Goal: Information Seeking & Learning: Learn about a topic

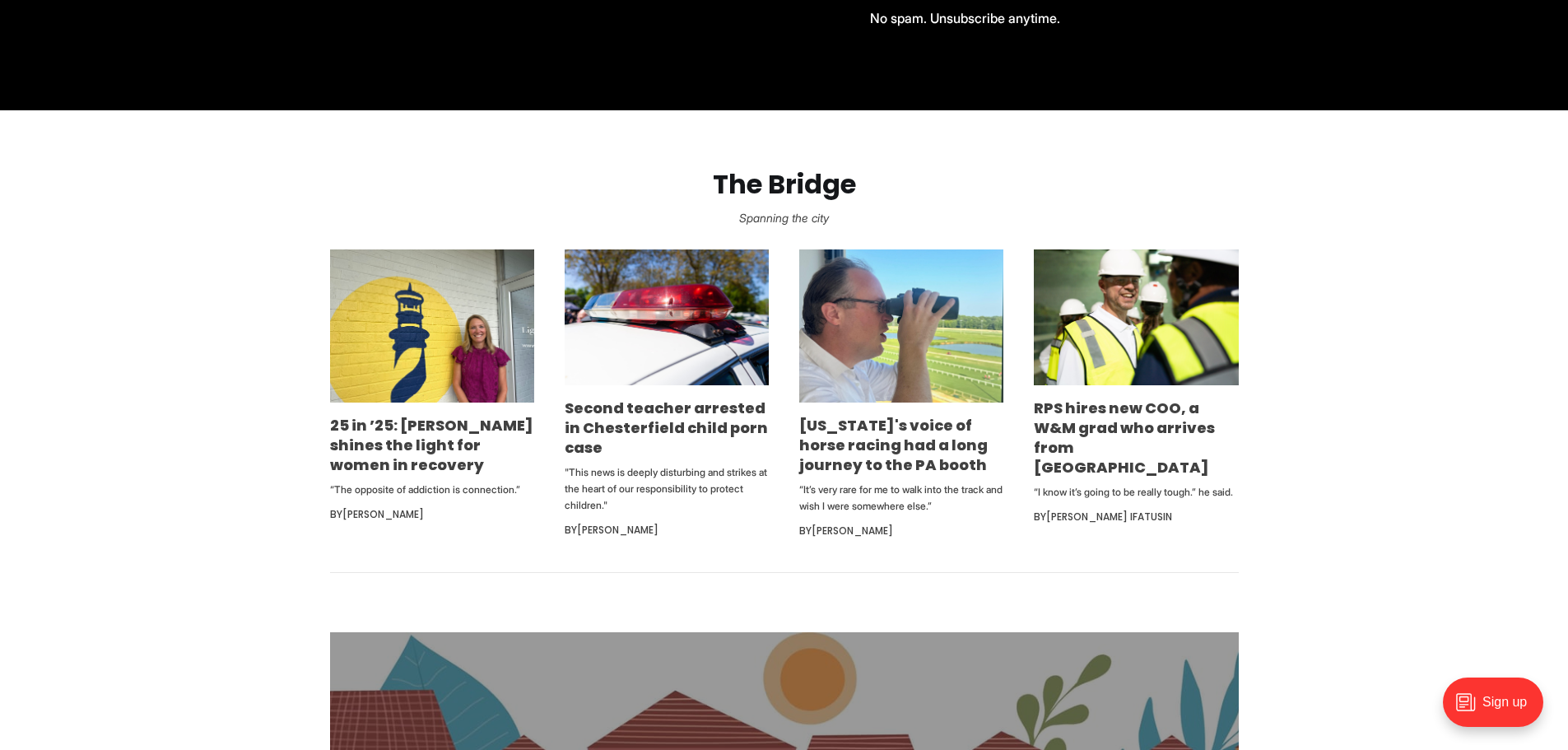
scroll to position [905, 0]
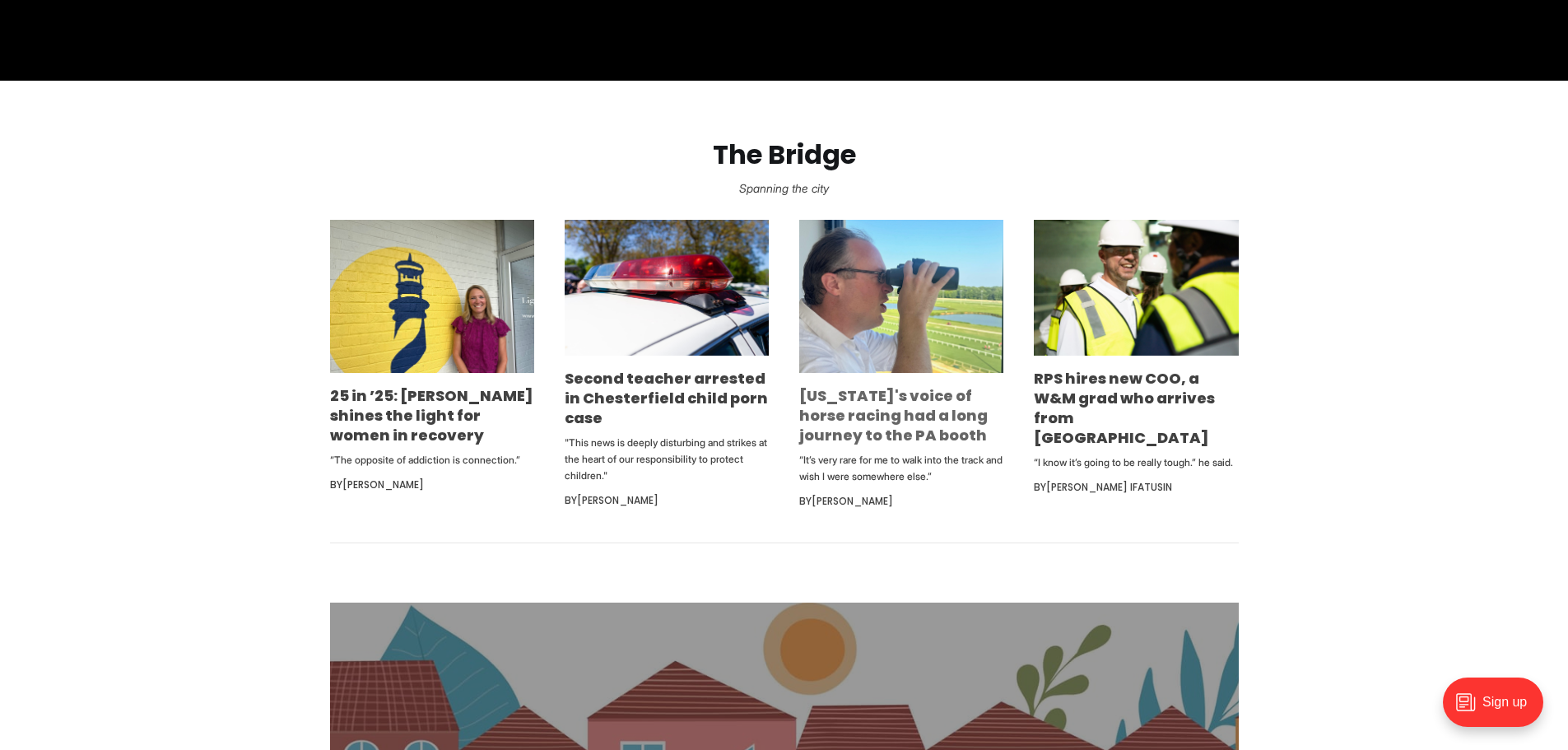
click at [863, 426] on link "[US_STATE]'s voice of horse racing had a long journey to the PA booth" at bounding box center [893, 416] width 188 height 60
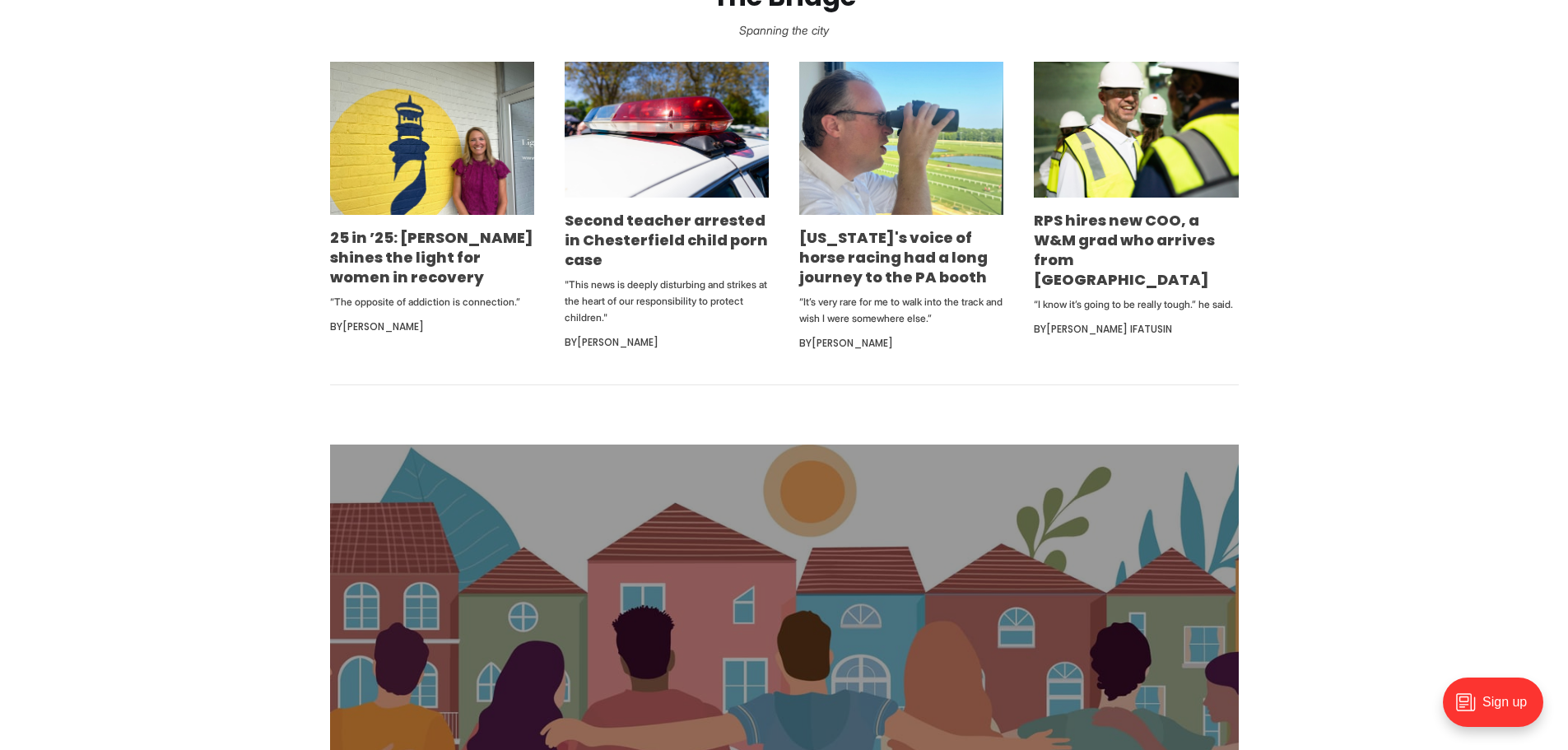
scroll to position [1070, 0]
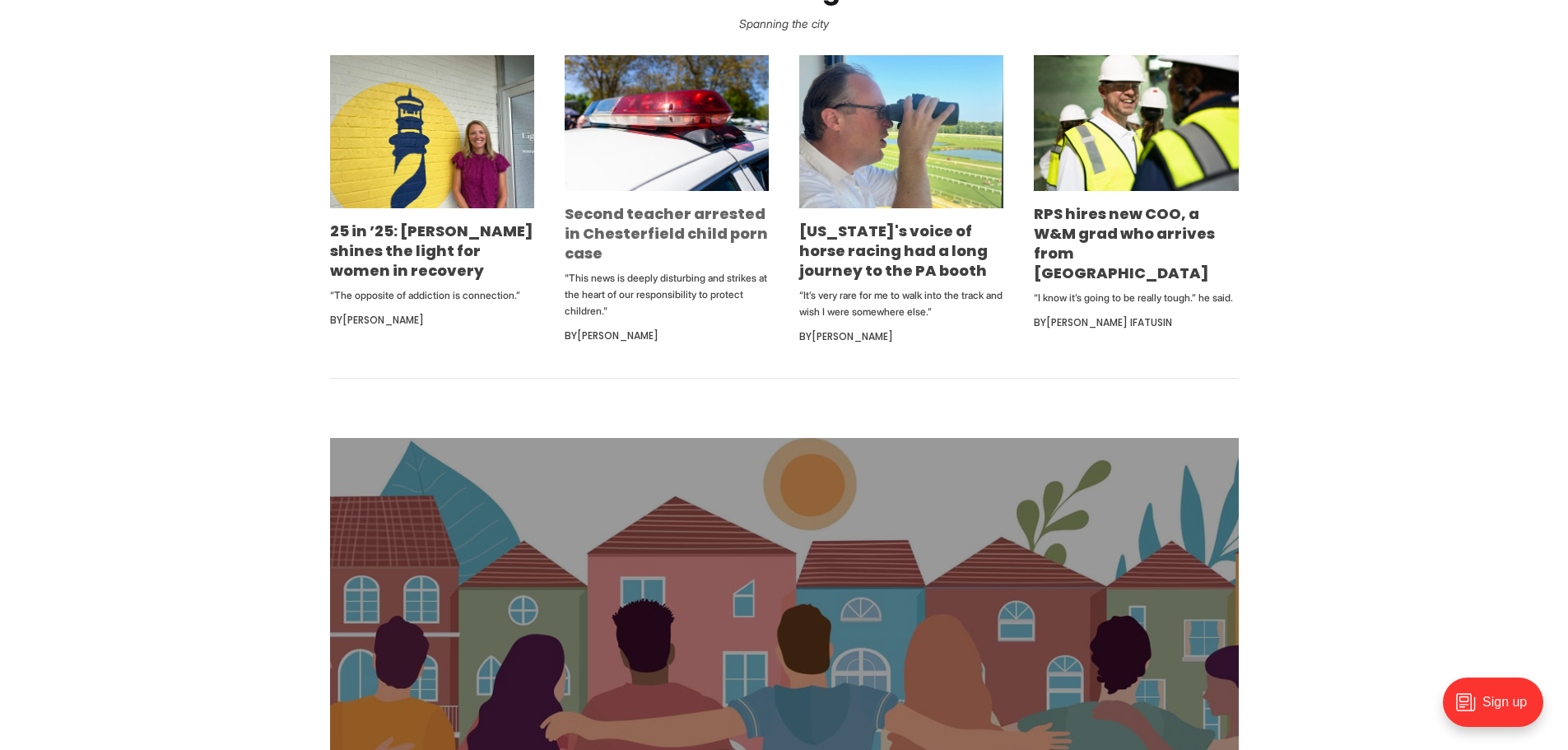
click at [643, 228] on link "Second teacher arrested in Chesterfield child porn case" at bounding box center [666, 233] width 203 height 60
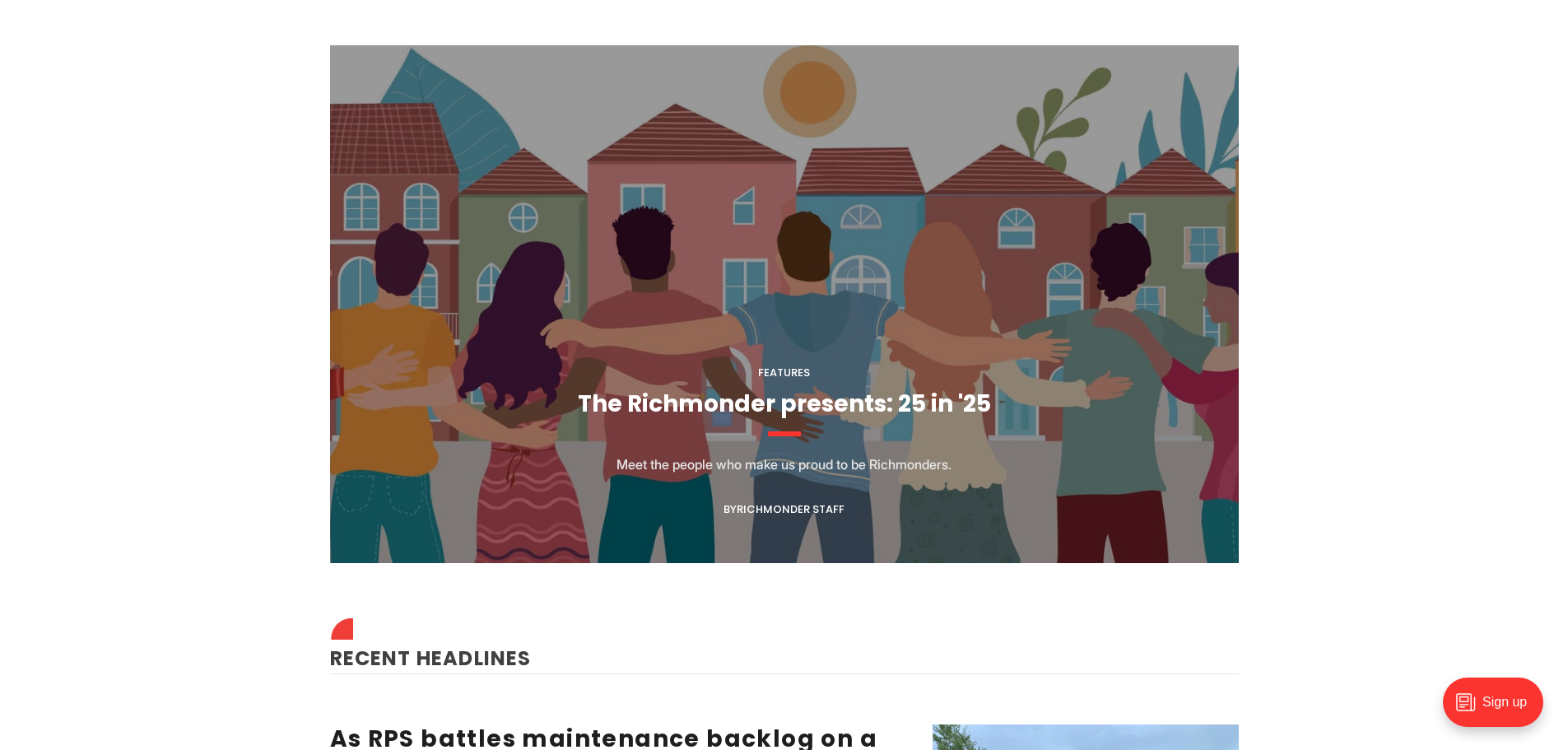
scroll to position [1565, 0]
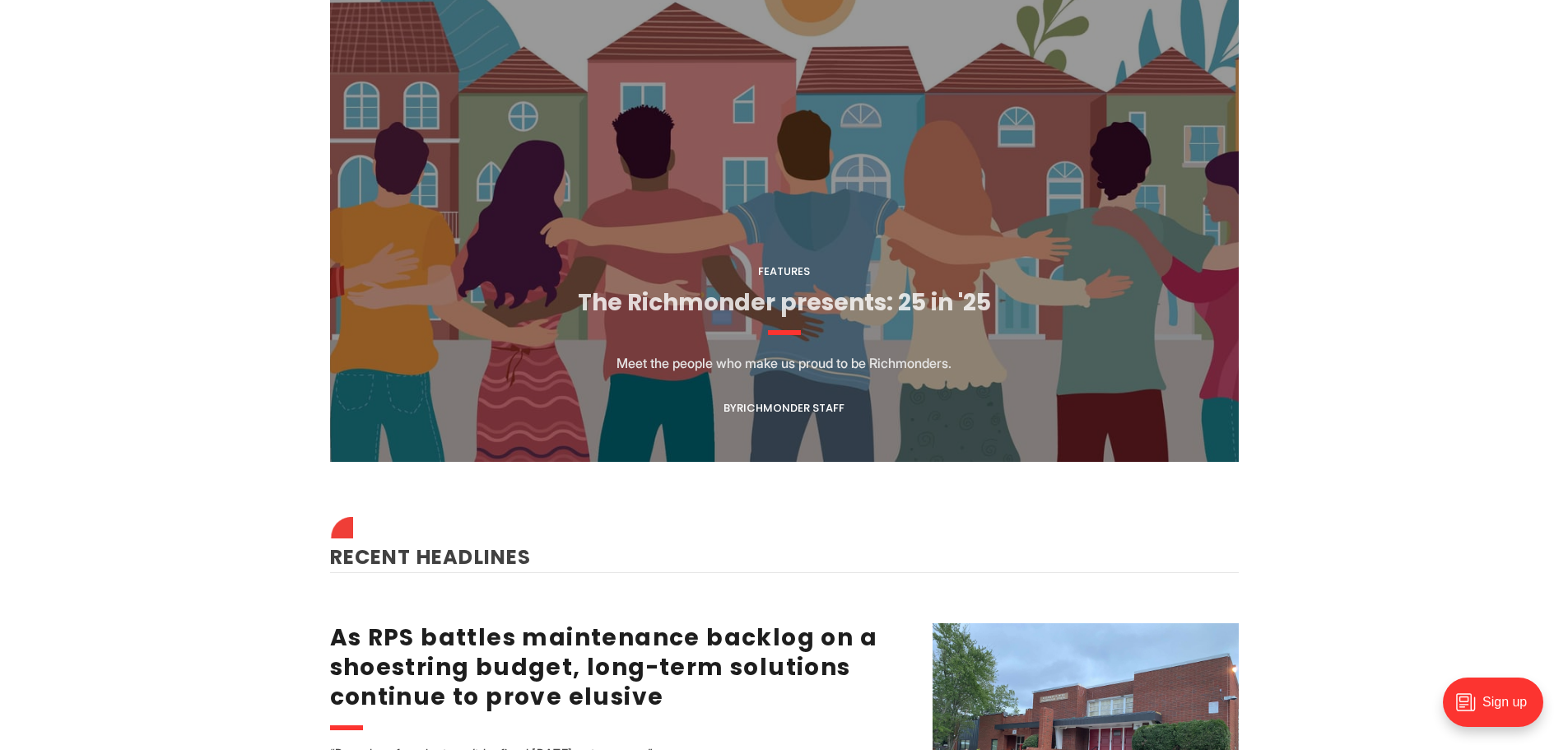
click at [836, 298] on link "The Richmonder presents: 25 in '25" at bounding box center [784, 302] width 413 height 32
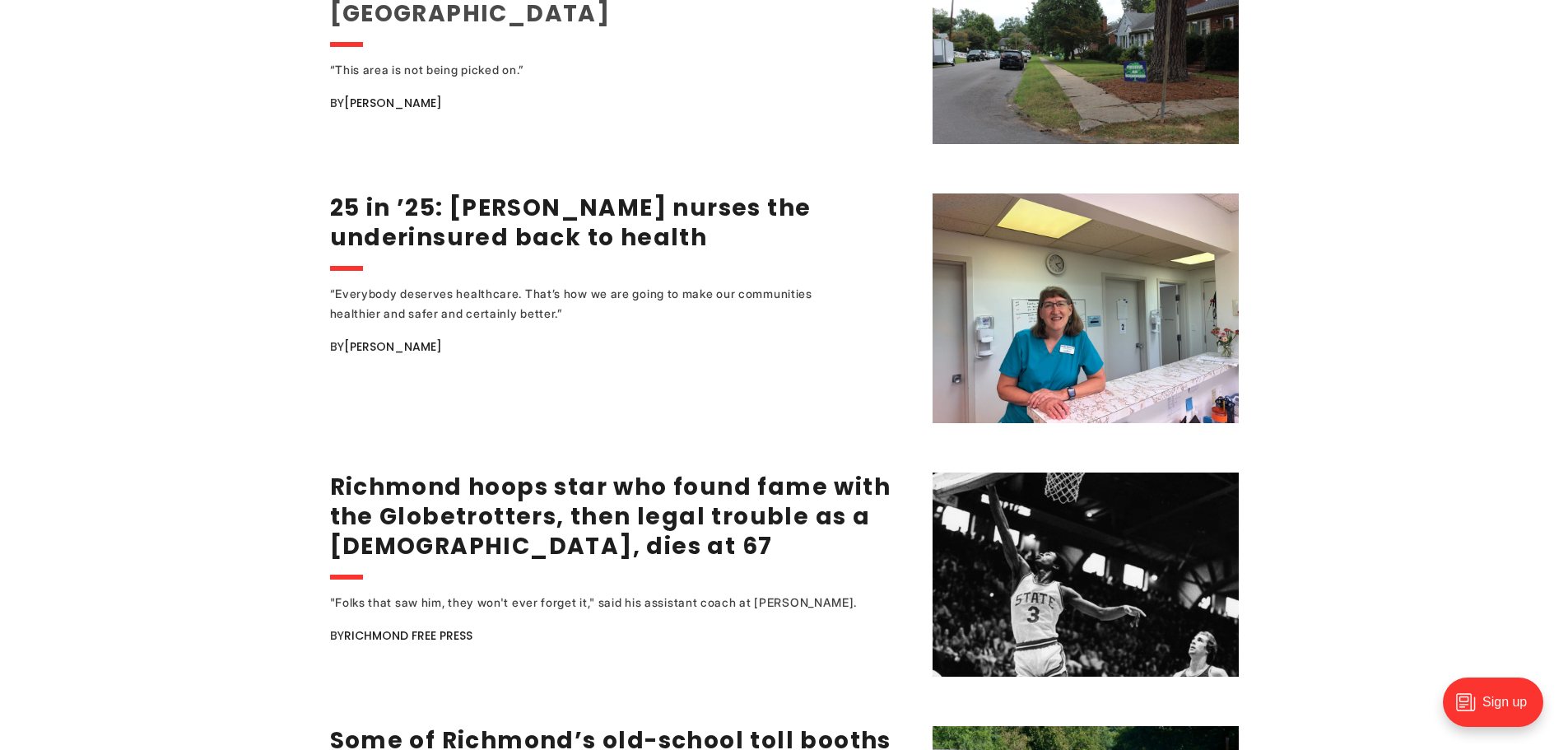
scroll to position [2552, 0]
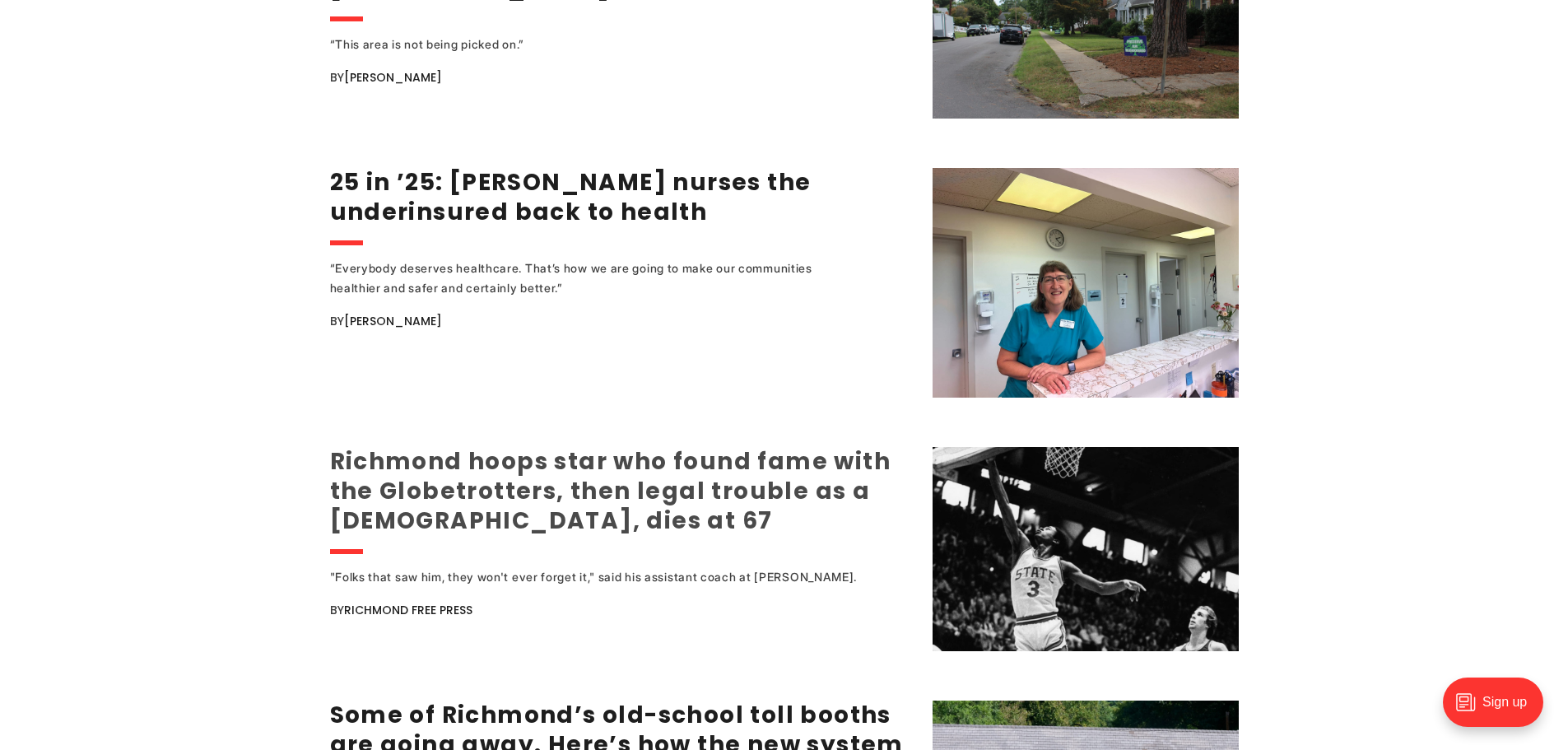
click at [383, 459] on link "Richmond hoops star who found fame with the Globetrotters, then legal trouble a…" at bounding box center [611, 492] width 562 height 92
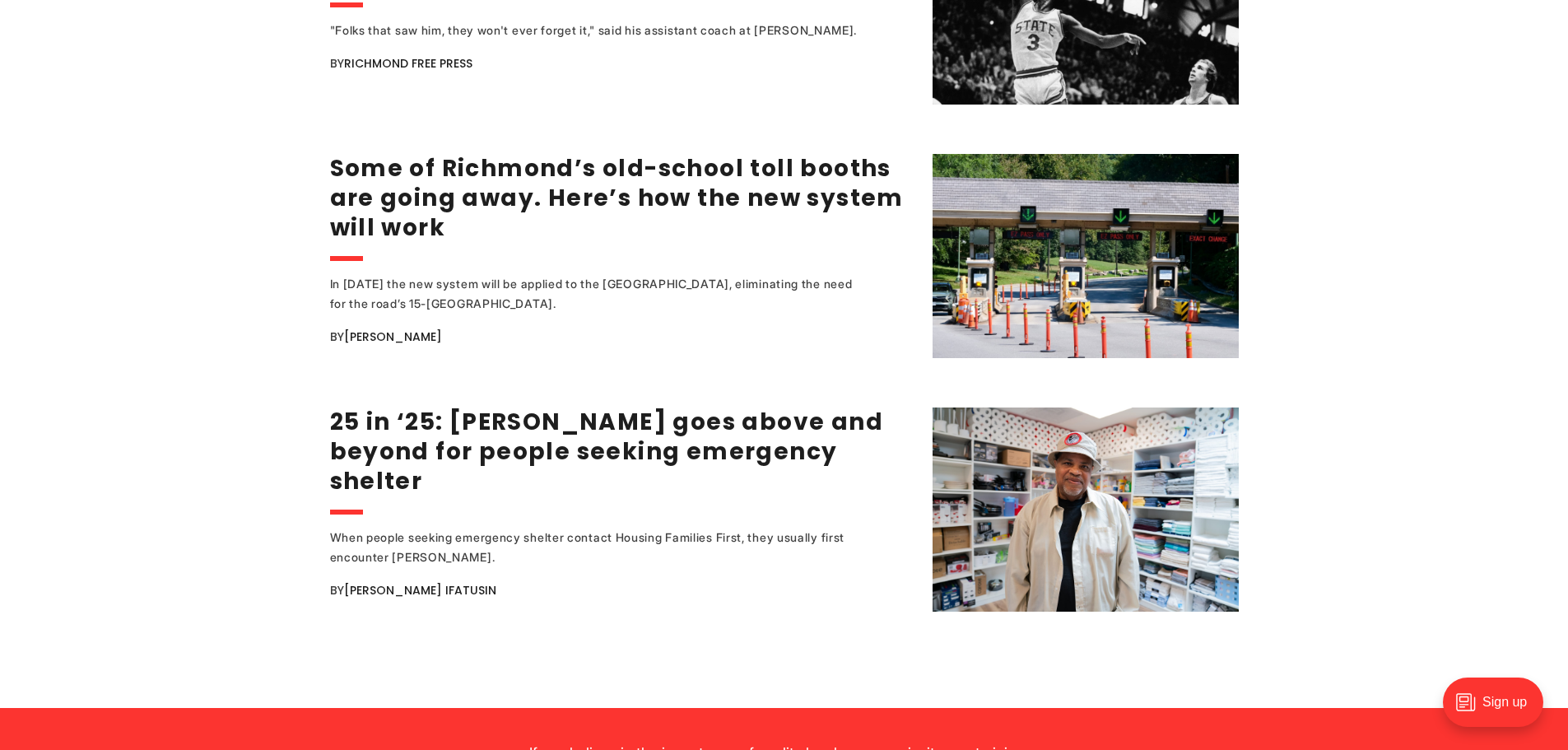
scroll to position [3128, 0]
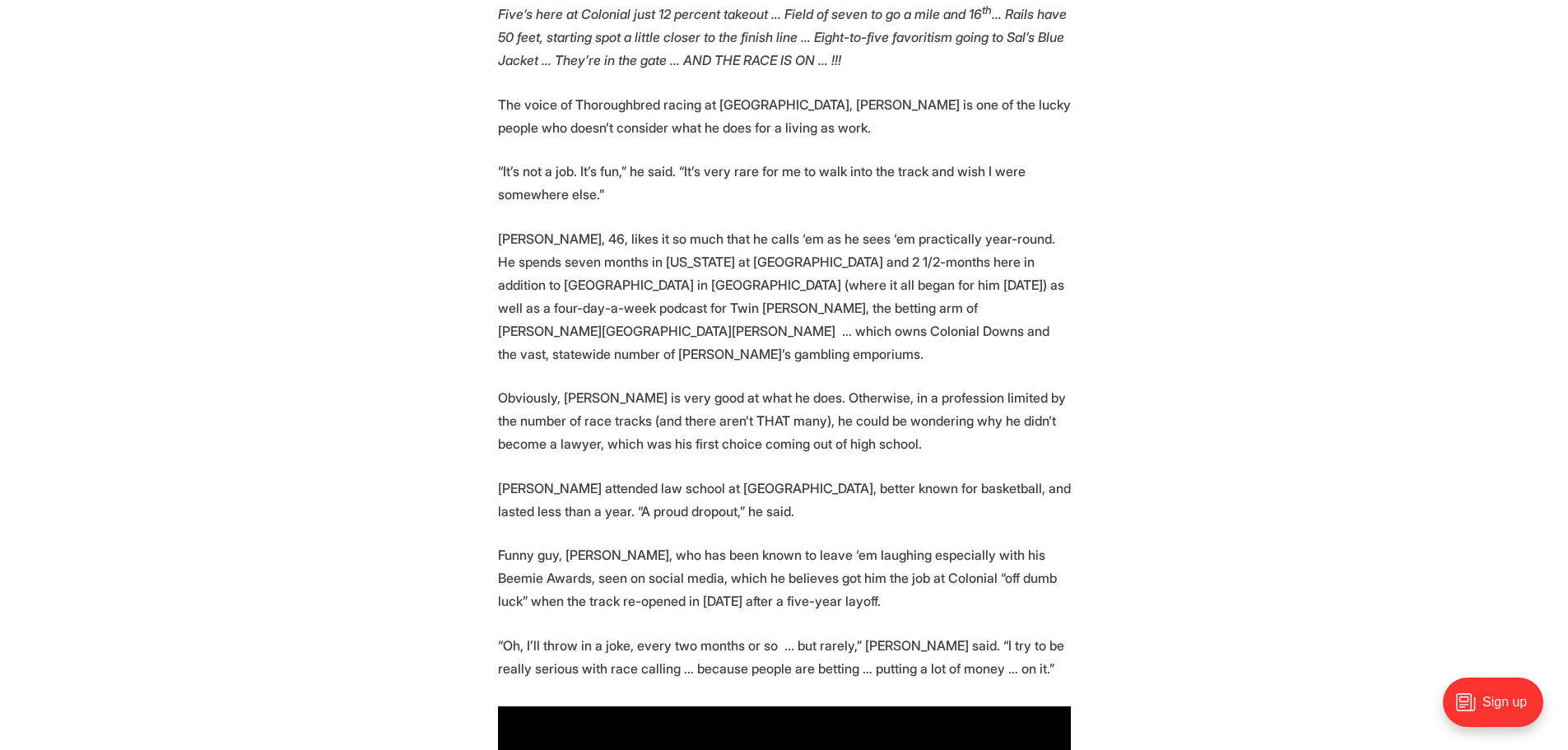
scroll to position [988, 0]
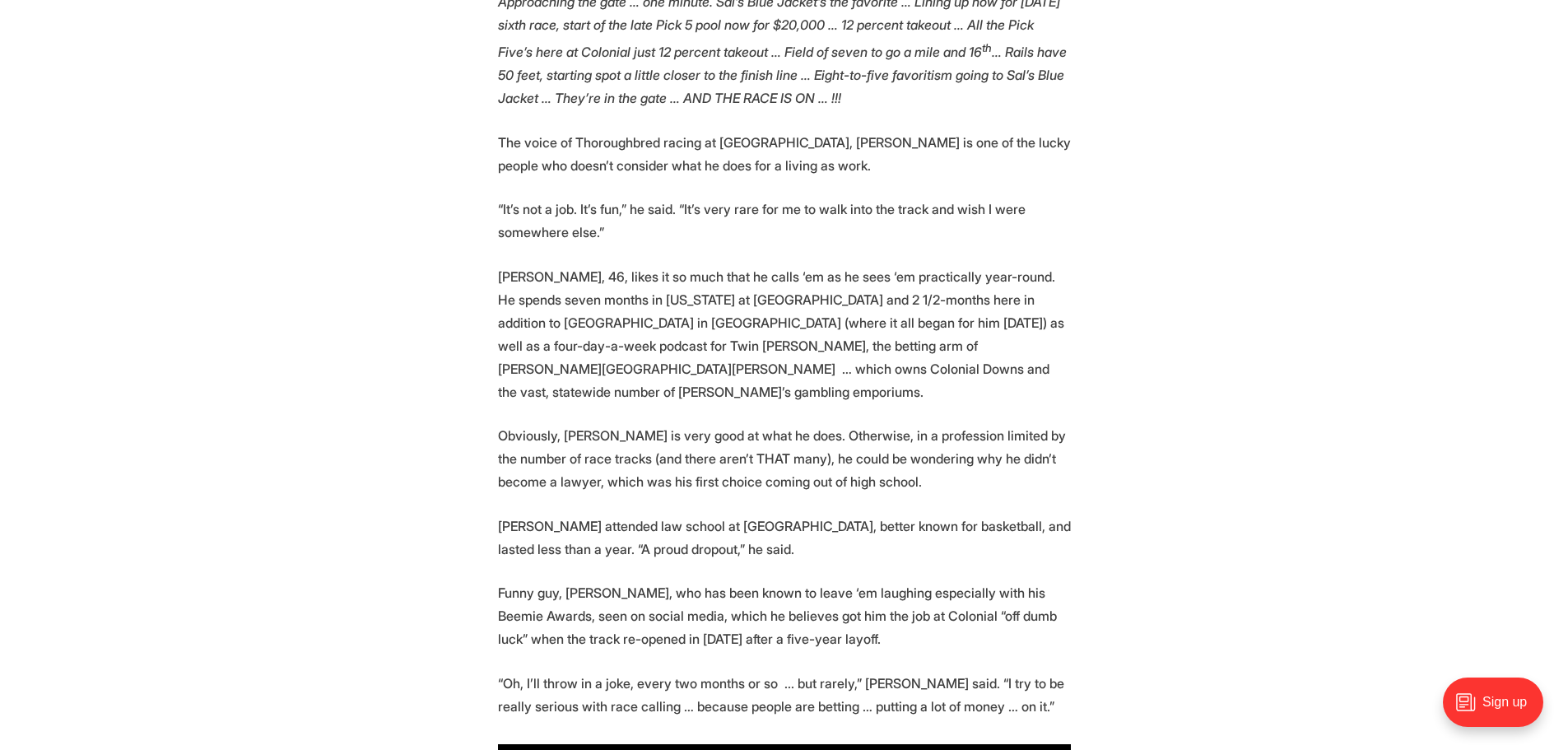
drag, startPoint x: 1163, startPoint y: 199, endPoint x: 928, endPoint y: 212, distance: 235.4
click at [928, 212] on p "“It’s not a job. It’s fun,” he said. “It’s very rare for me to walk into the tr…" at bounding box center [784, 220] width 573 height 46
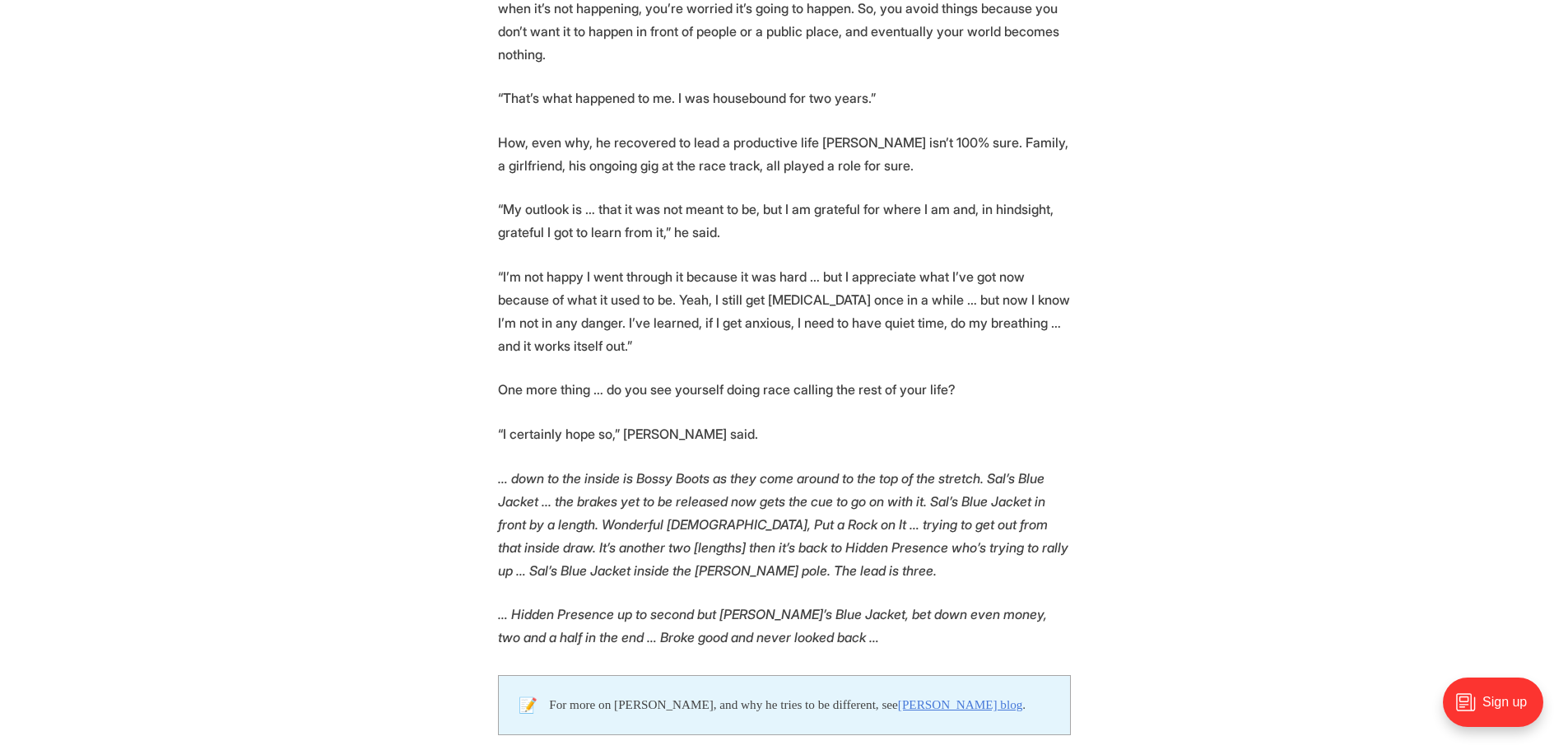
scroll to position [3540, 0]
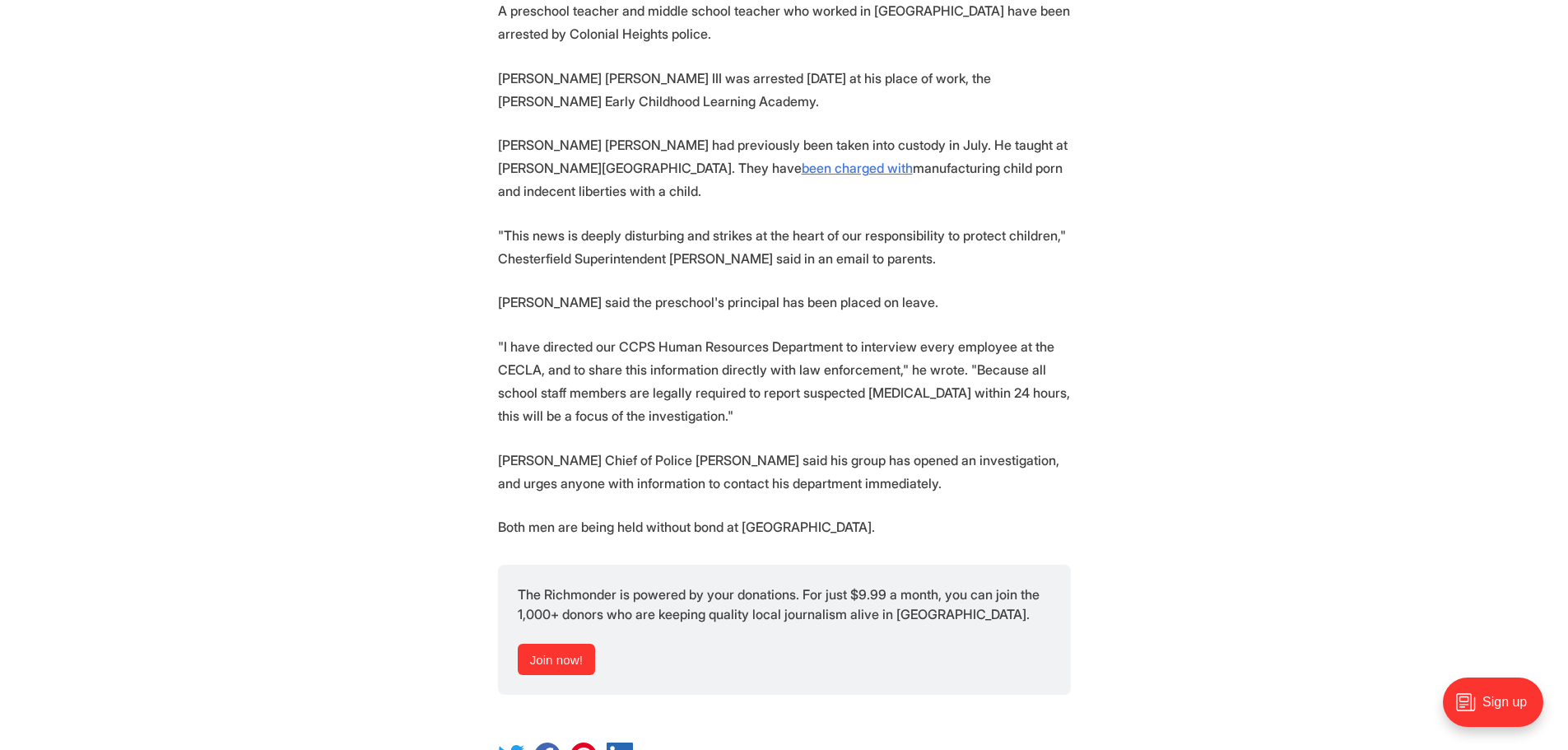
scroll to position [576, 0]
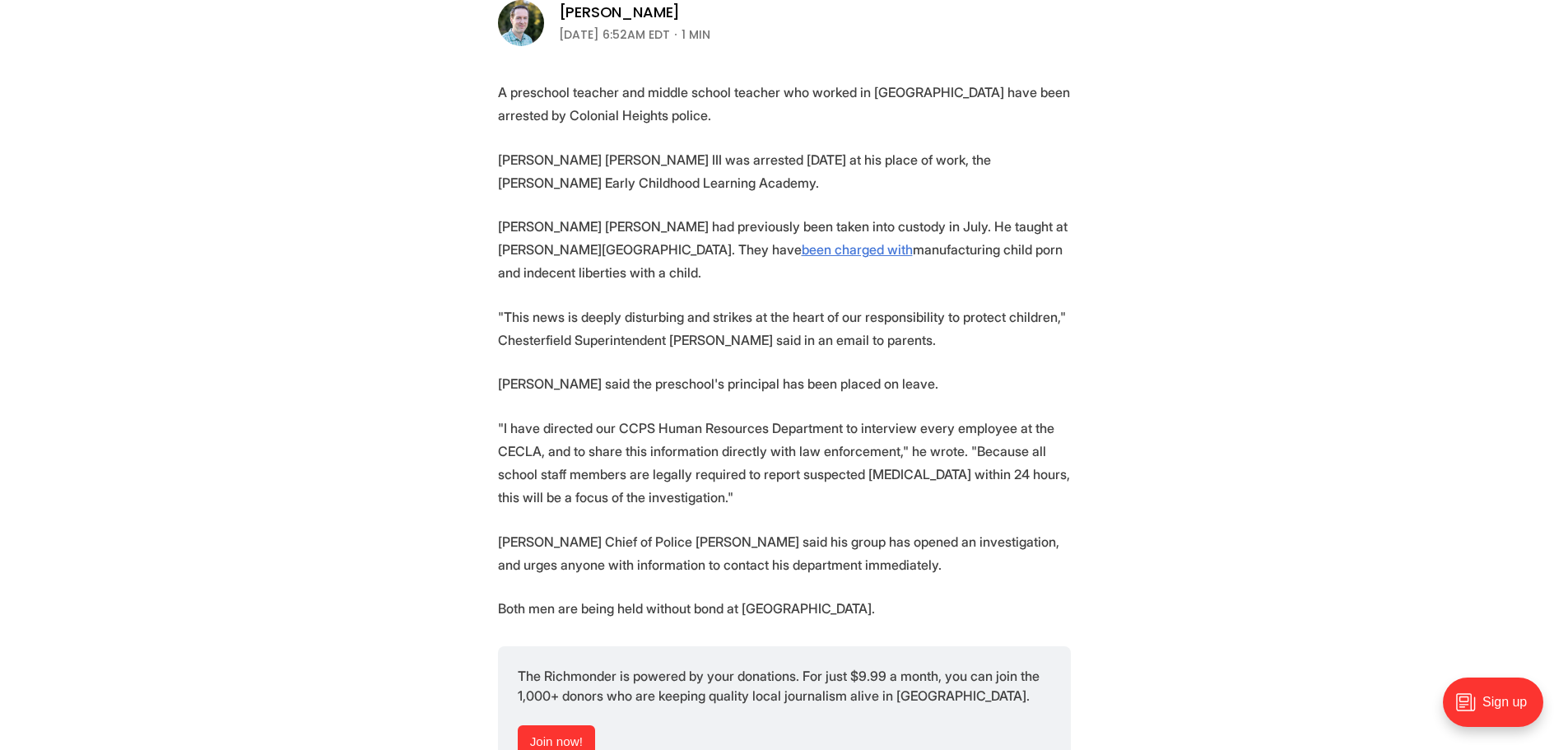
drag, startPoint x: 643, startPoint y: 228, endPoint x: 402, endPoint y: 202, distance: 242.4
click at [402, 202] on section "A preschool teacher and middle school teacher who worked in [GEOGRAPHIC_DATA] h…" at bounding box center [784, 467] width 1568 height 774
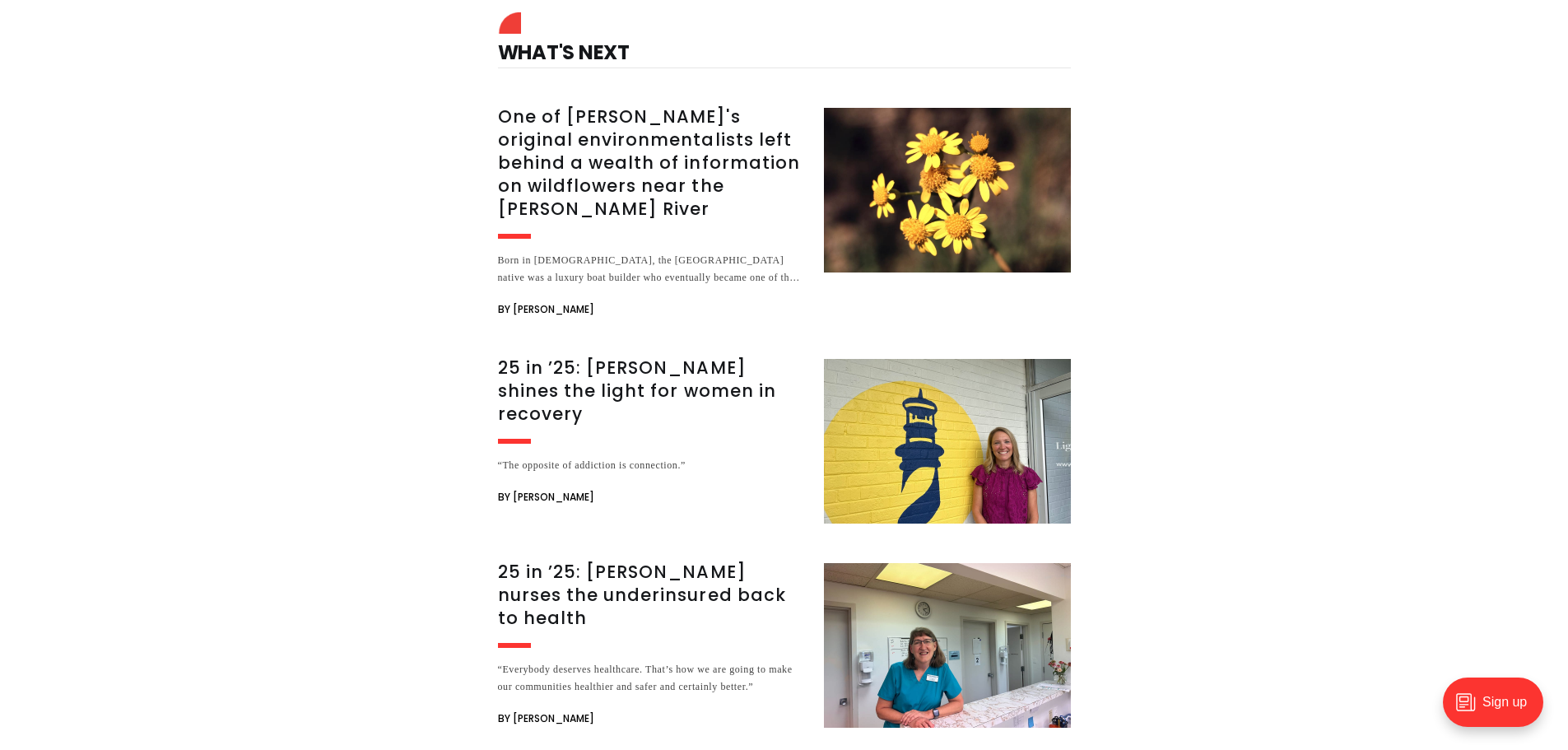
scroll to position [2388, 0]
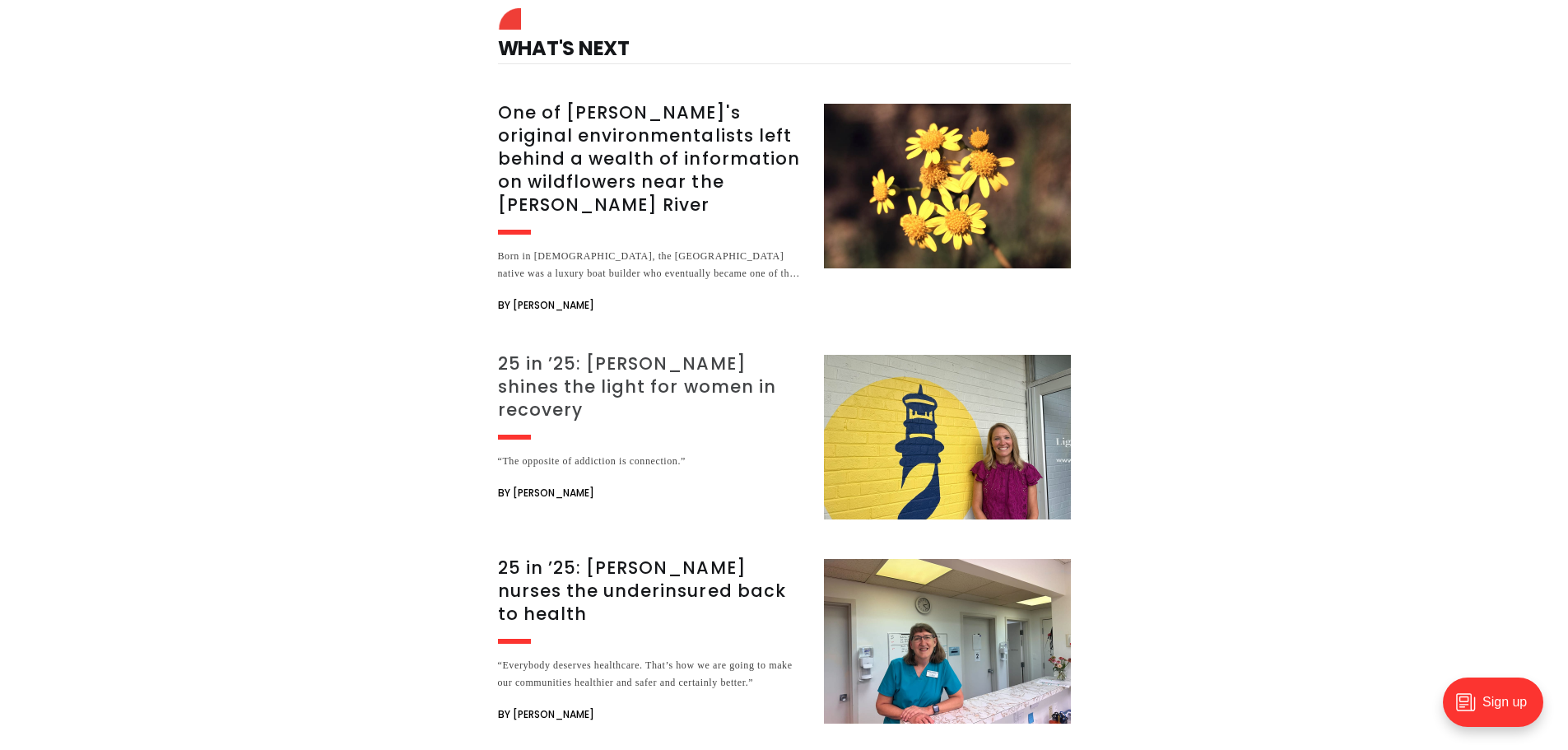
click at [663, 352] on h3 "25 in ’25: [PERSON_NAME] shines the light for women in recovery" at bounding box center [651, 387] width 306 height 69
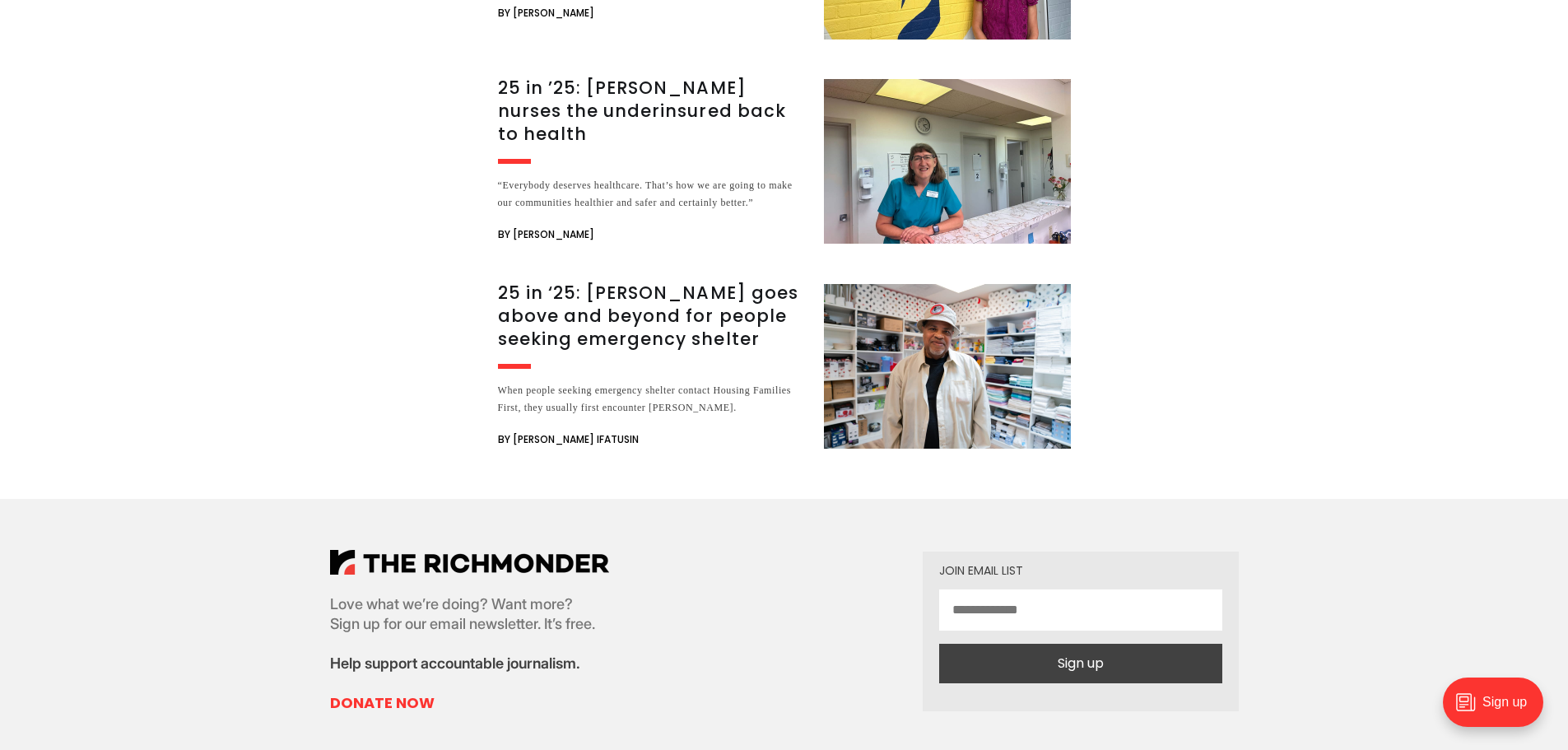
scroll to position [2881, 0]
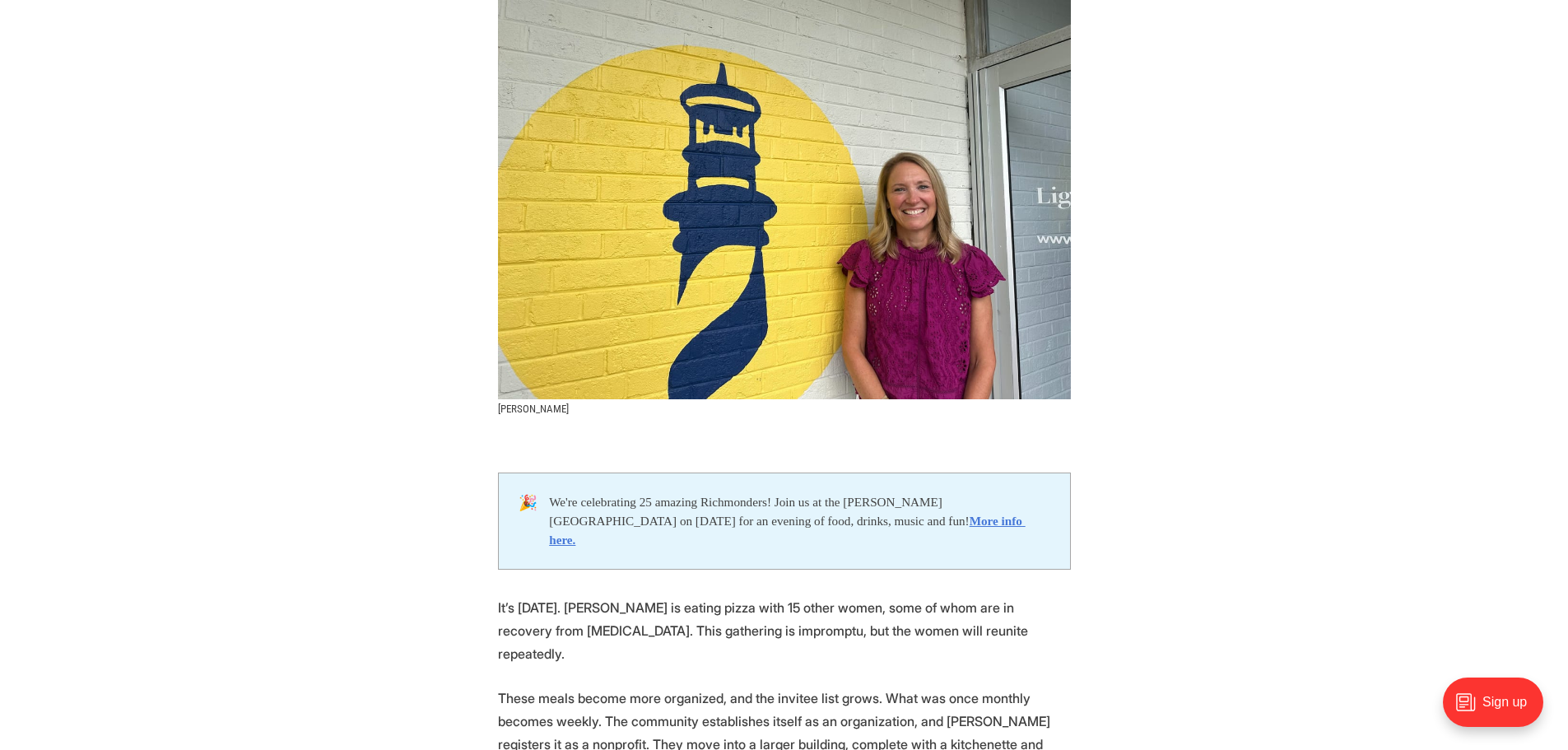
scroll to position [412, 0]
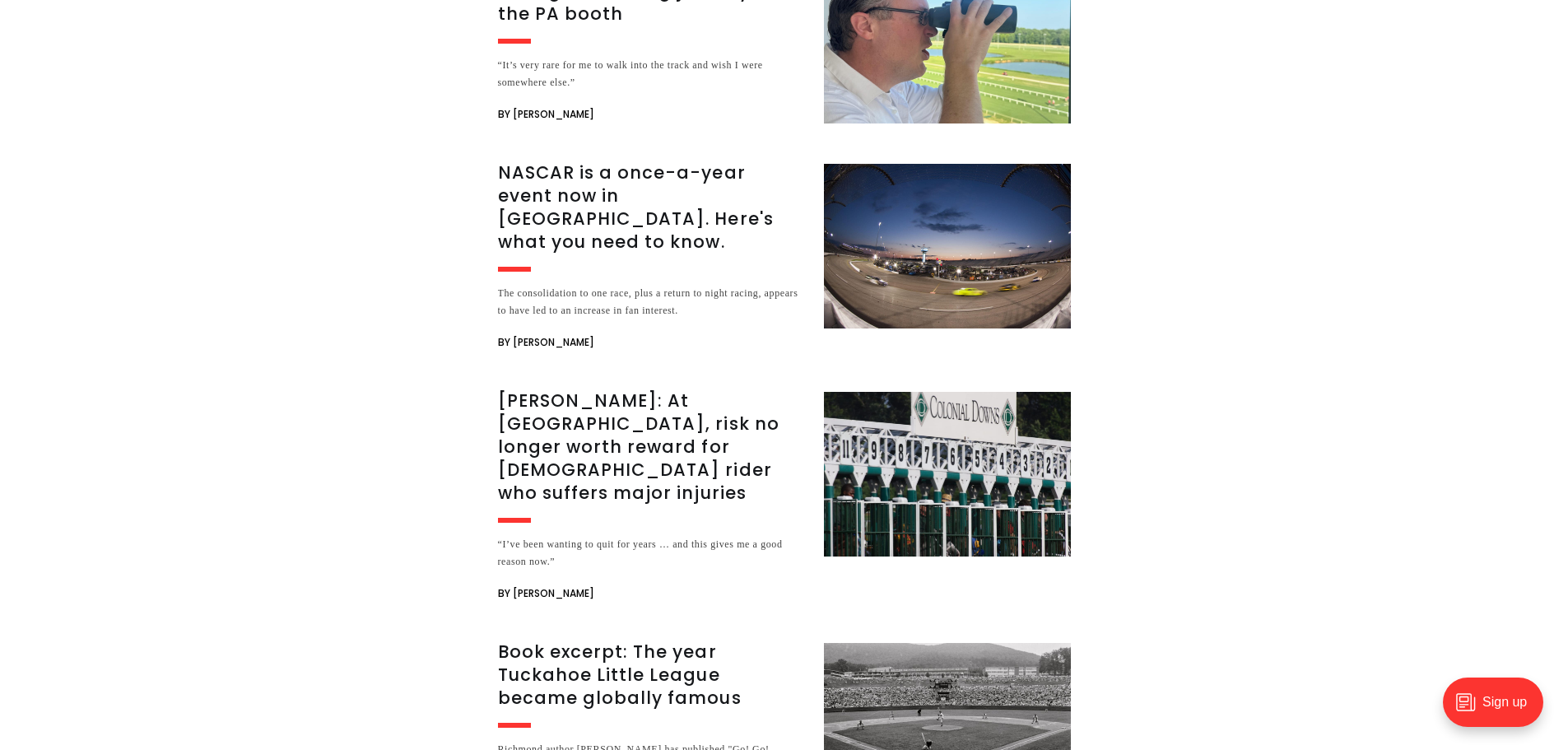
scroll to position [3046, 0]
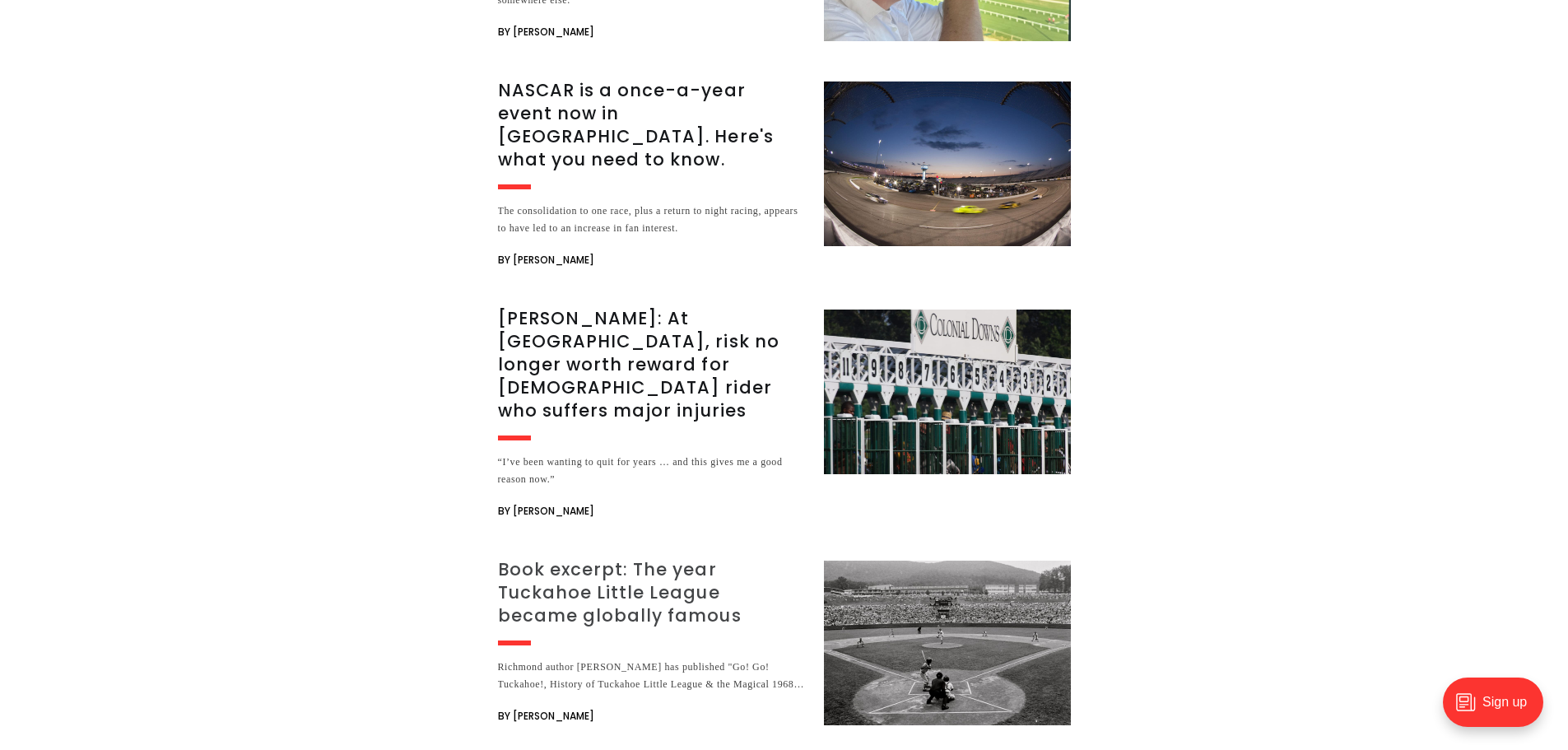
click at [621, 558] on h3 "Book excerpt: The year Tuckahoe Little League became globally famous" at bounding box center [651, 593] width 306 height 69
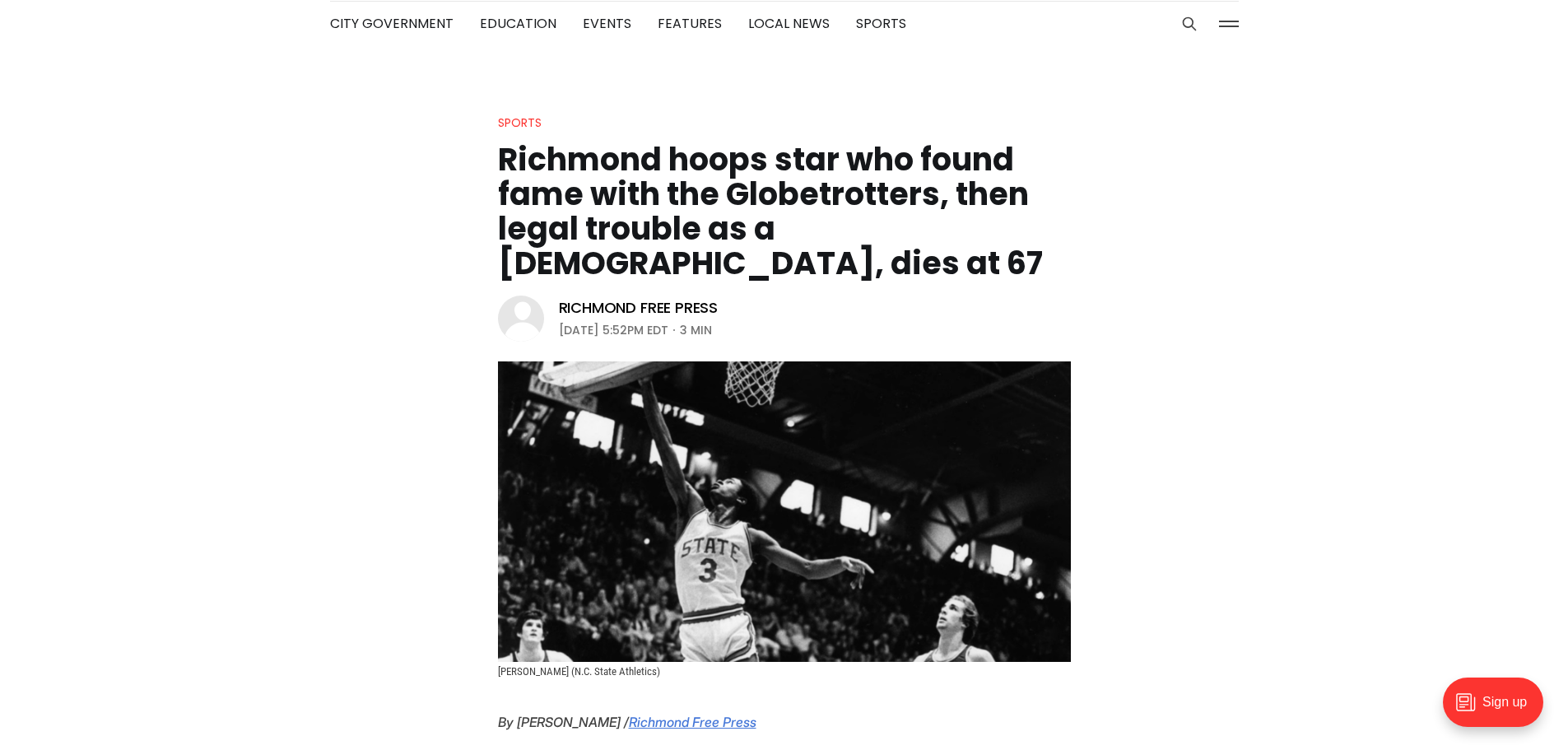
scroll to position [0, 0]
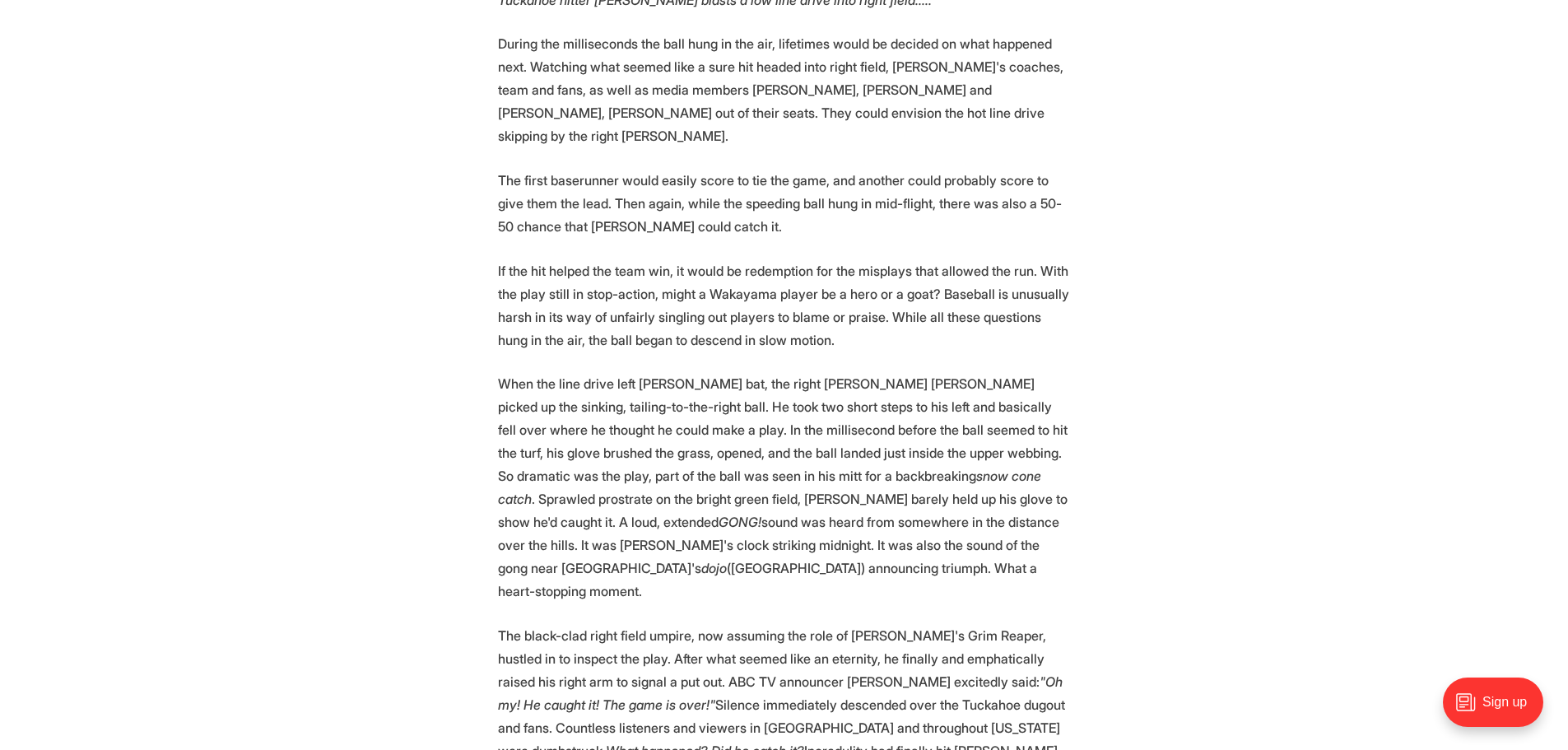
scroll to position [1728, 0]
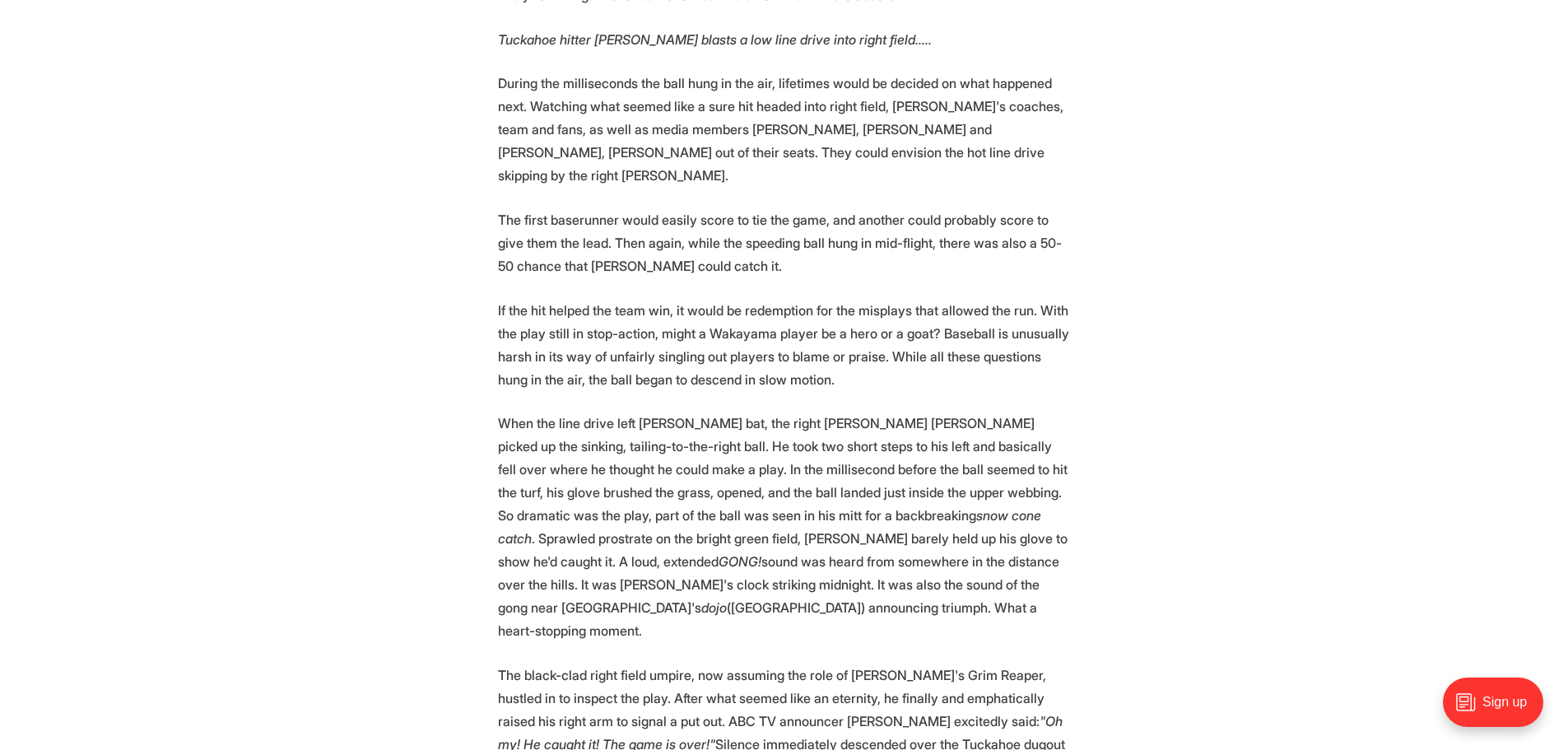
drag, startPoint x: 622, startPoint y: 410, endPoint x: 447, endPoint y: 297, distance: 208.3
click at [446, 298] on section "Richmond author [PERSON_NAME] has published " Go! Go! Tuckahoe! , History of Tu…" at bounding box center [784, 214] width 1568 height 2231
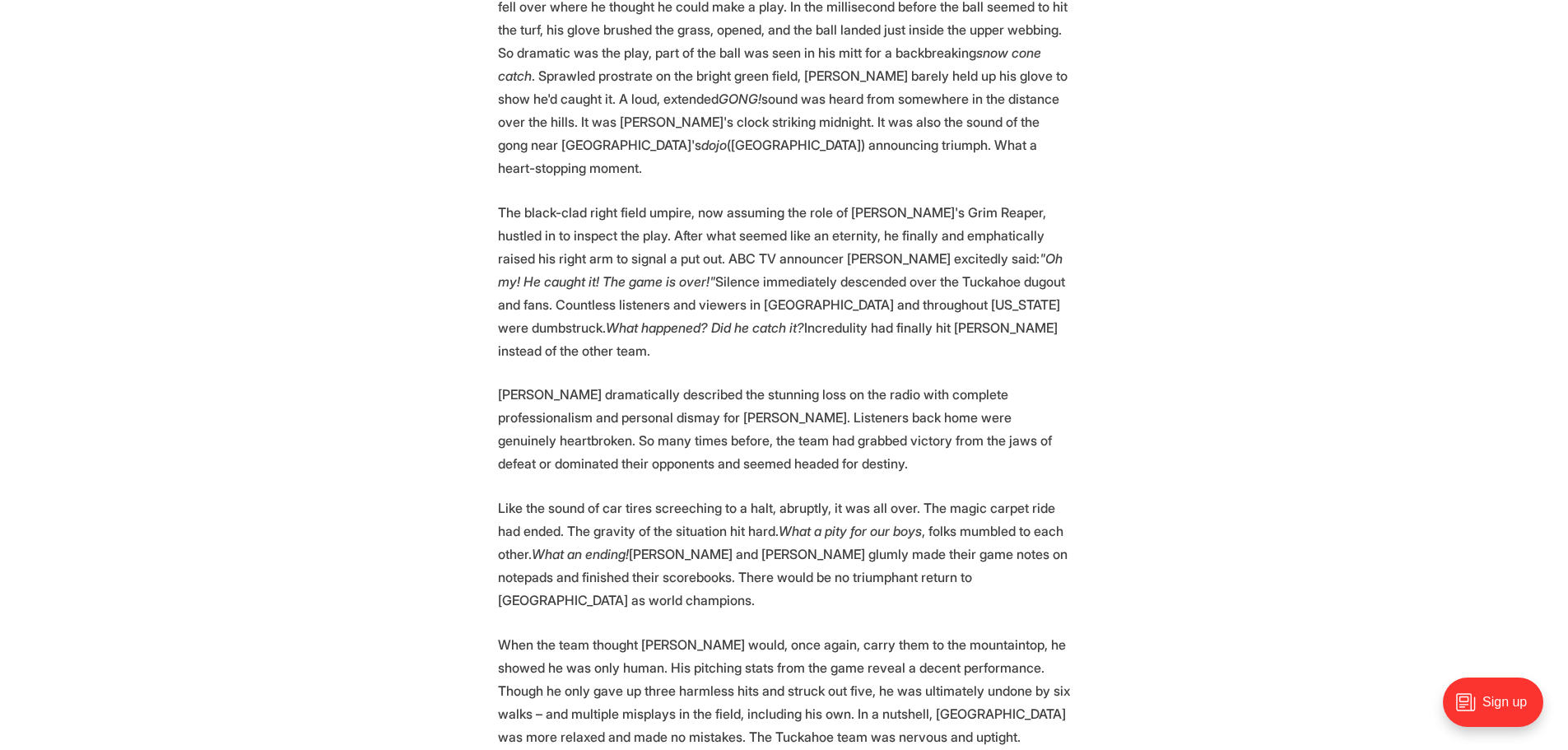
scroll to position [2338, 0]
